Goal: Transaction & Acquisition: Subscribe to service/newsletter

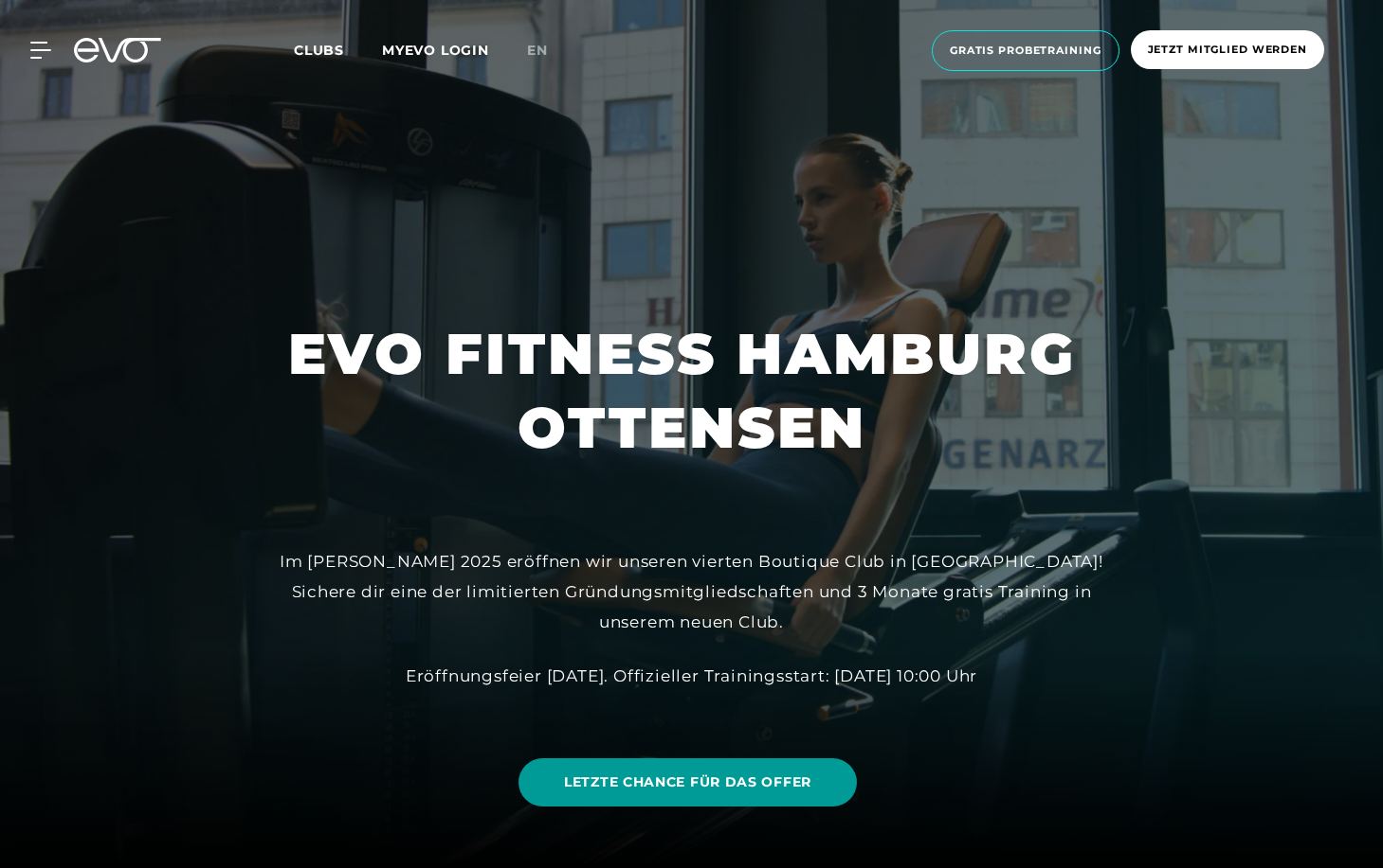
click at [786, 782] on span "LETZTE CHANCE FÜR DAS OFFER" at bounding box center [688, 783] width 248 height 20
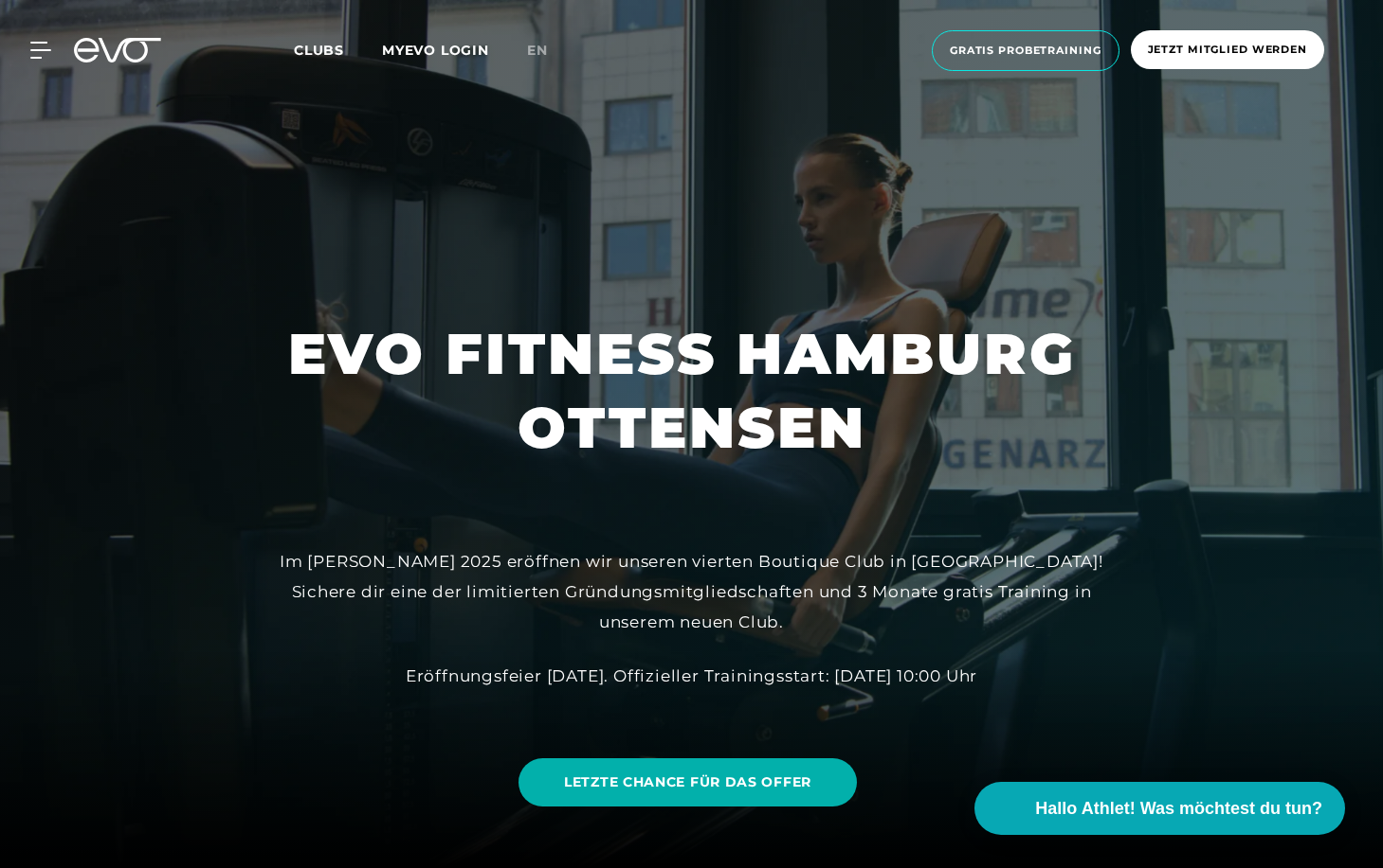
click at [1042, 75] on div "MyEVO Login Über EVO Mitgliedschaften Probetraining TAGESPASS EVO Studios [GEOG…" at bounding box center [692, 50] width 1375 height 71
click at [1045, 57] on span "Gratis Probetraining" at bounding box center [1025, 50] width 152 height 16
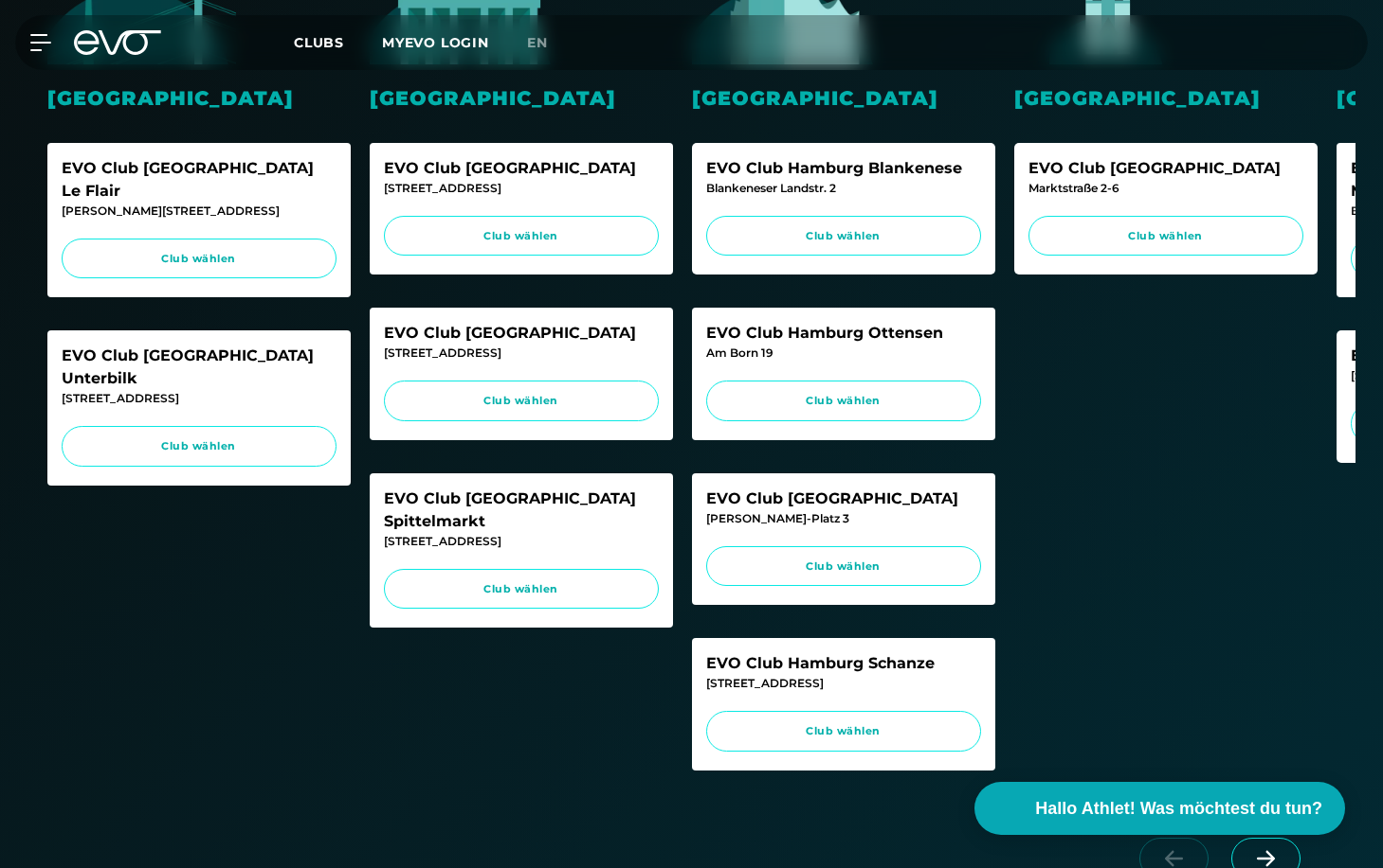
scroll to position [701, 0]
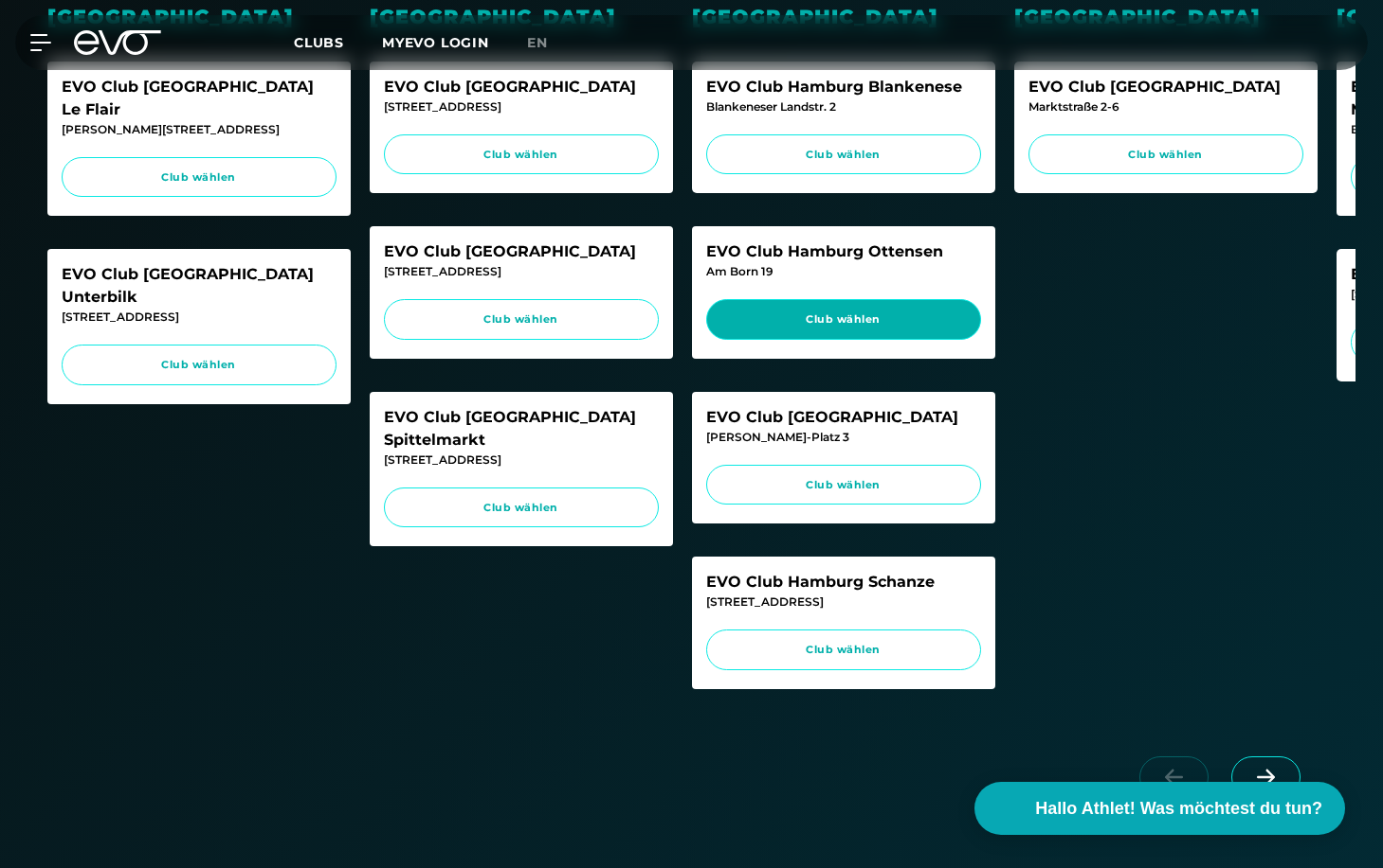
click at [920, 324] on span "Club wählen" at bounding box center [843, 319] width 239 height 16
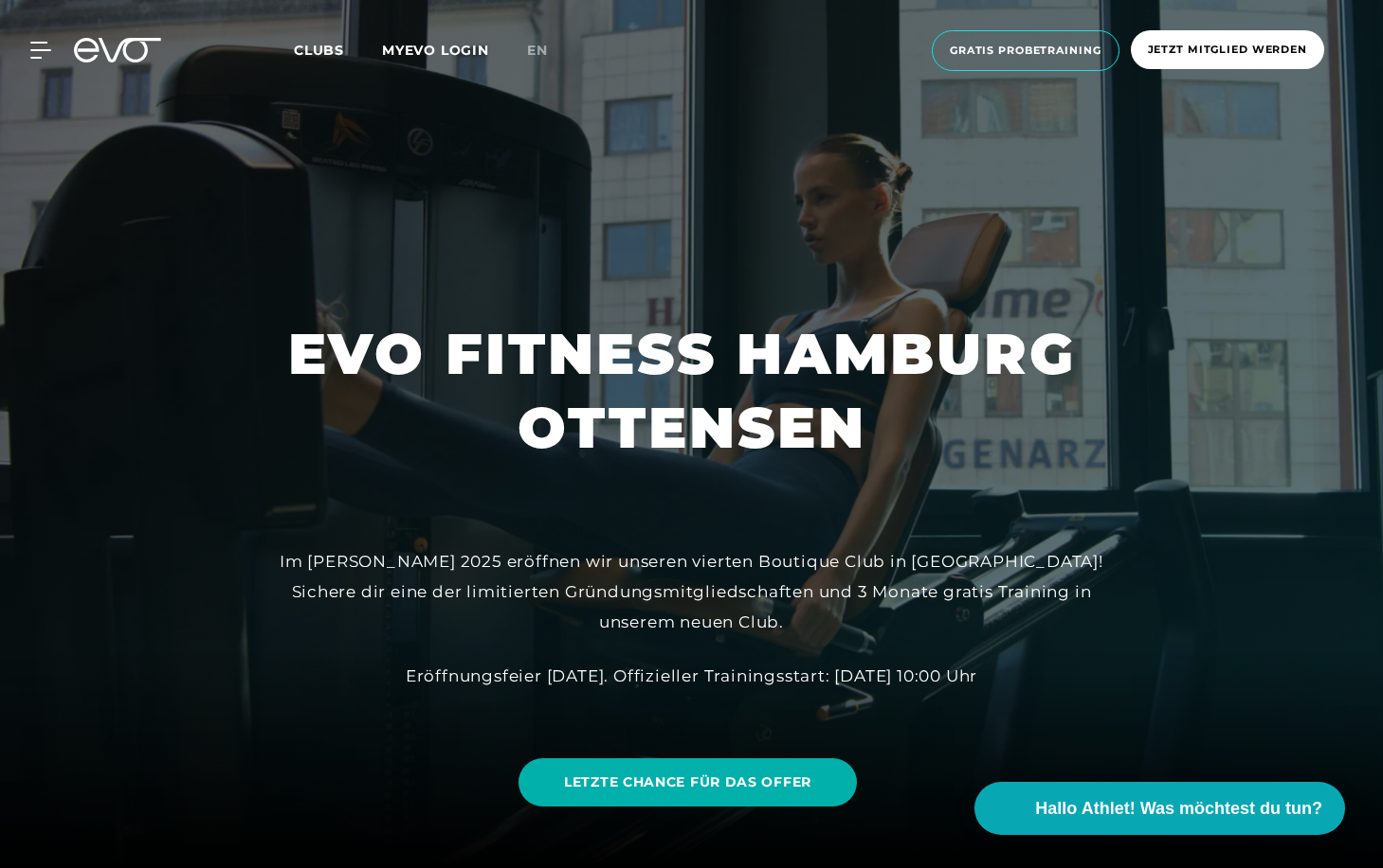
click at [103, 57] on icon at bounding box center [117, 49] width 87 height 24
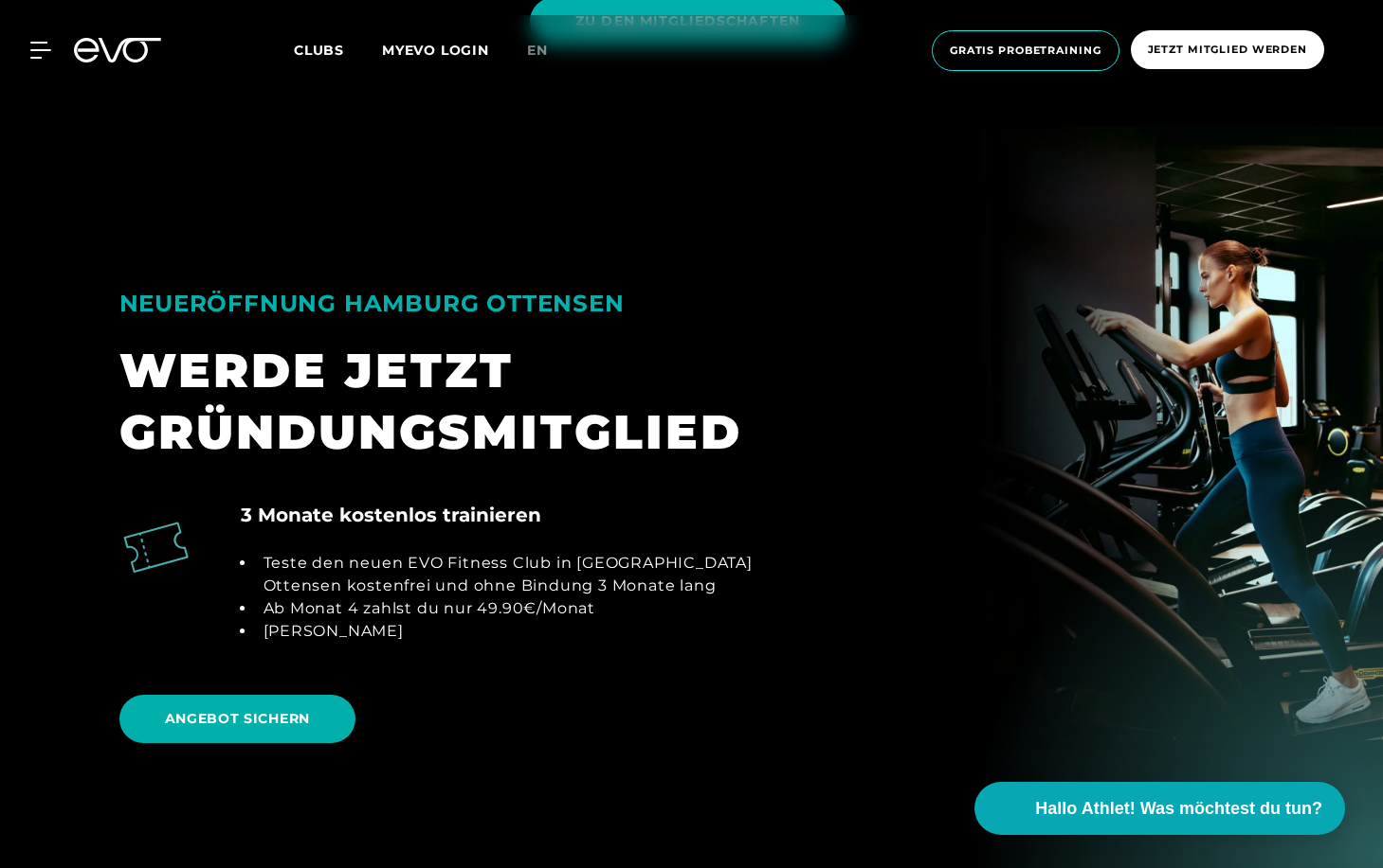
scroll to position [2139, 0]
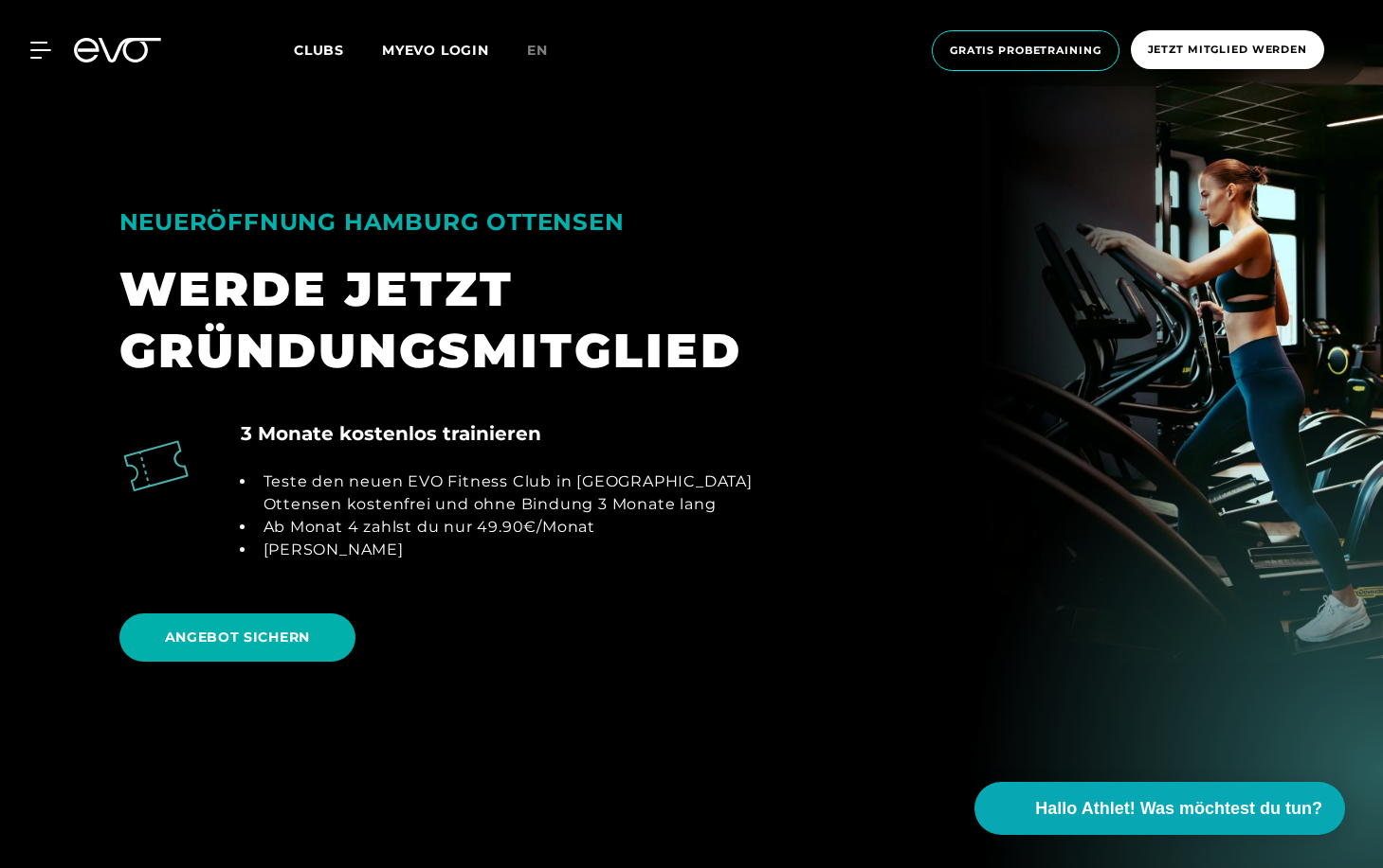
click at [73, 184] on section "NEUERÖFFNUNG HAMBURG OTTENSEN WERDE JETZT GRÜNDUNGSMITGLIED 3 Monate kostenlos …" at bounding box center [692, 408] width 1383 height 728
click at [293, 642] on span "ANGEBOT SICHERN" at bounding box center [237, 638] width 146 height 20
